Goal: Obtain resource: Obtain resource

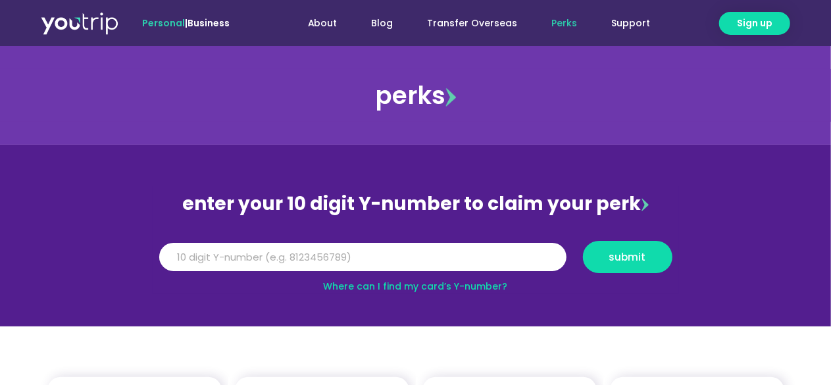
click at [386, 284] on link "Where can I find my card’s Y-number?" at bounding box center [416, 286] width 184 height 13
click at [425, 266] on input "Y Number" at bounding box center [362, 257] width 407 height 29
click at [634, 260] on span "submit" at bounding box center [627, 257] width 37 height 10
click at [286, 261] on input "[CREDIT_CARD_NUMBER]" at bounding box center [362, 257] width 407 height 29
click at [555, 297] on section "enter your 10 digit Y-number to claim your perk Y Number [CREDIT_CARD_NUMBER] s…" at bounding box center [415, 236] width 831 height 182
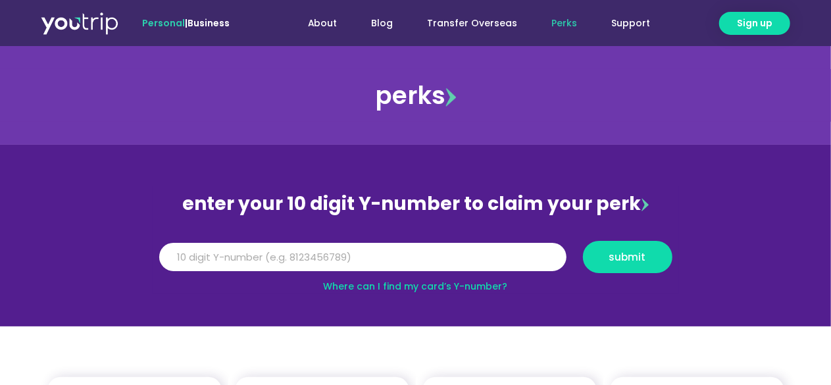
click at [474, 288] on link "Where can I find my card’s Y-number?" at bounding box center [416, 286] width 184 height 13
drag, startPoint x: 272, startPoint y: 258, endPoint x: 63, endPoint y: 258, distance: 208.5
click at [63, 258] on section "enter your 10 digit Y-number to claim your perk Y Number [CREDIT_CARD_NUMBER] s…" at bounding box center [415, 236] width 831 height 182
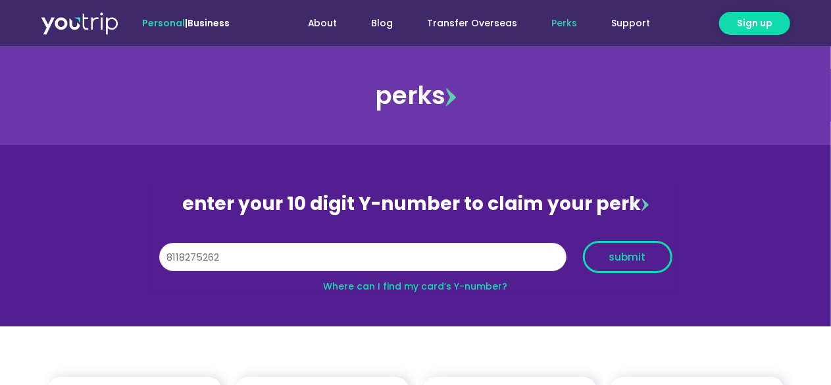
type input "8118275262"
click at [633, 255] on span "submit" at bounding box center [627, 257] width 37 height 10
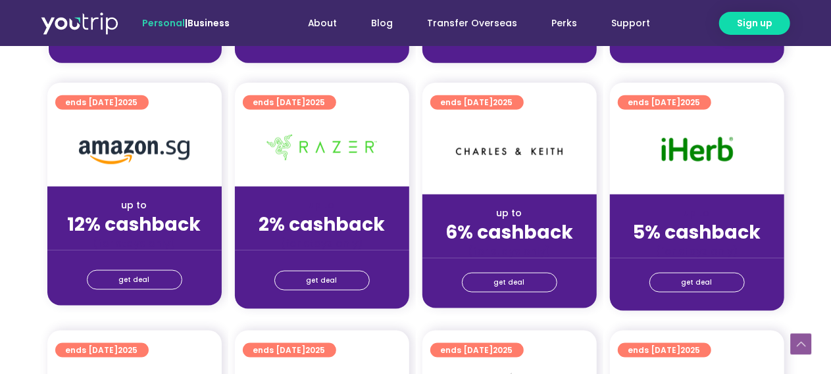
scroll to position [1053, 0]
